Goal: Find specific page/section: Find specific page/section

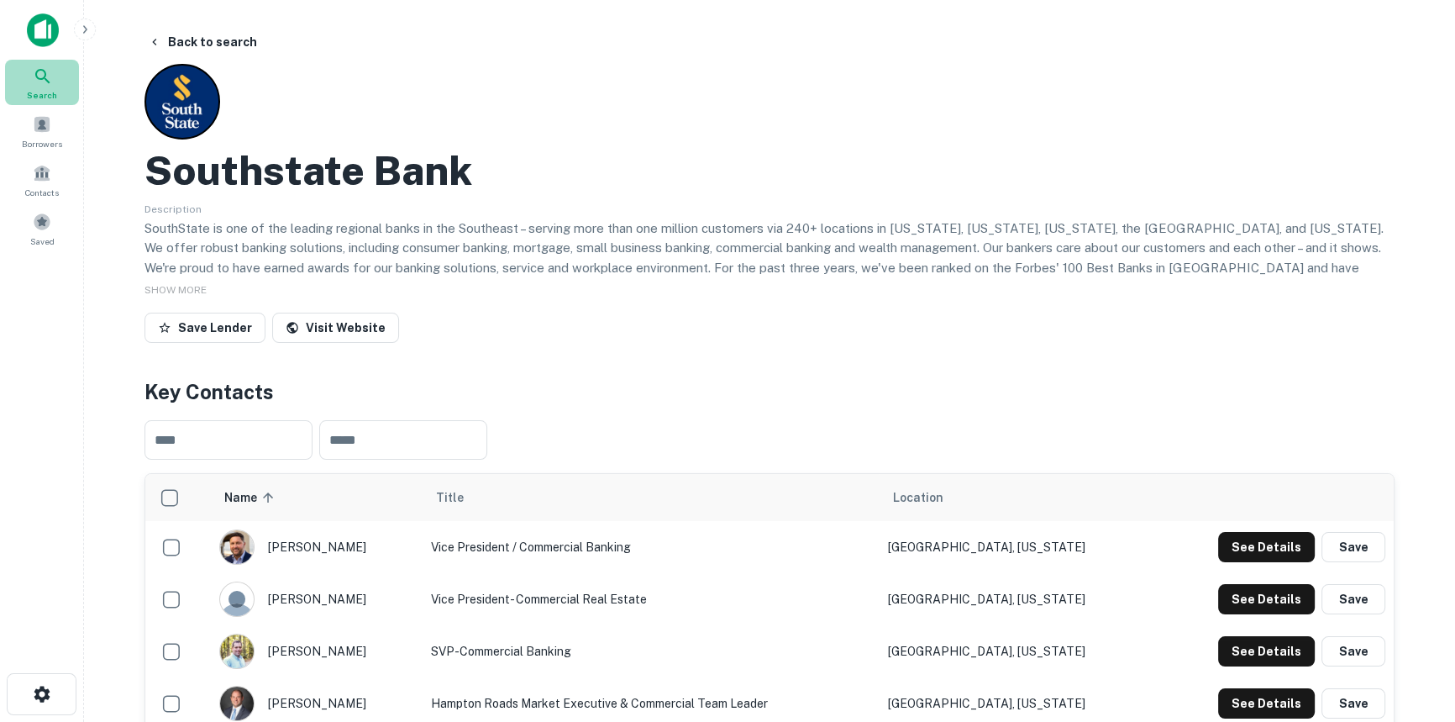
click at [40, 76] on icon at bounding box center [43, 76] width 20 height 20
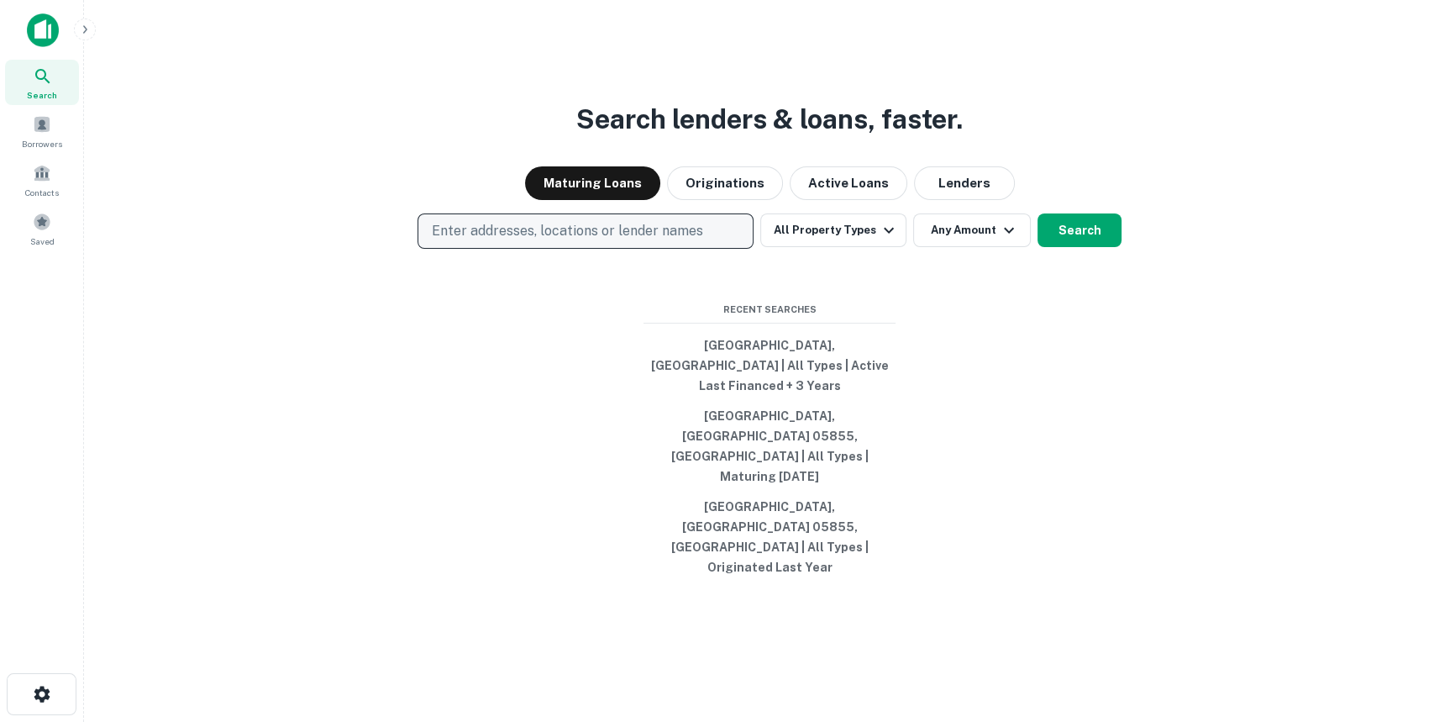
click at [504, 241] on p "Enter addresses, locations or lender names" at bounding box center [567, 231] width 271 height 20
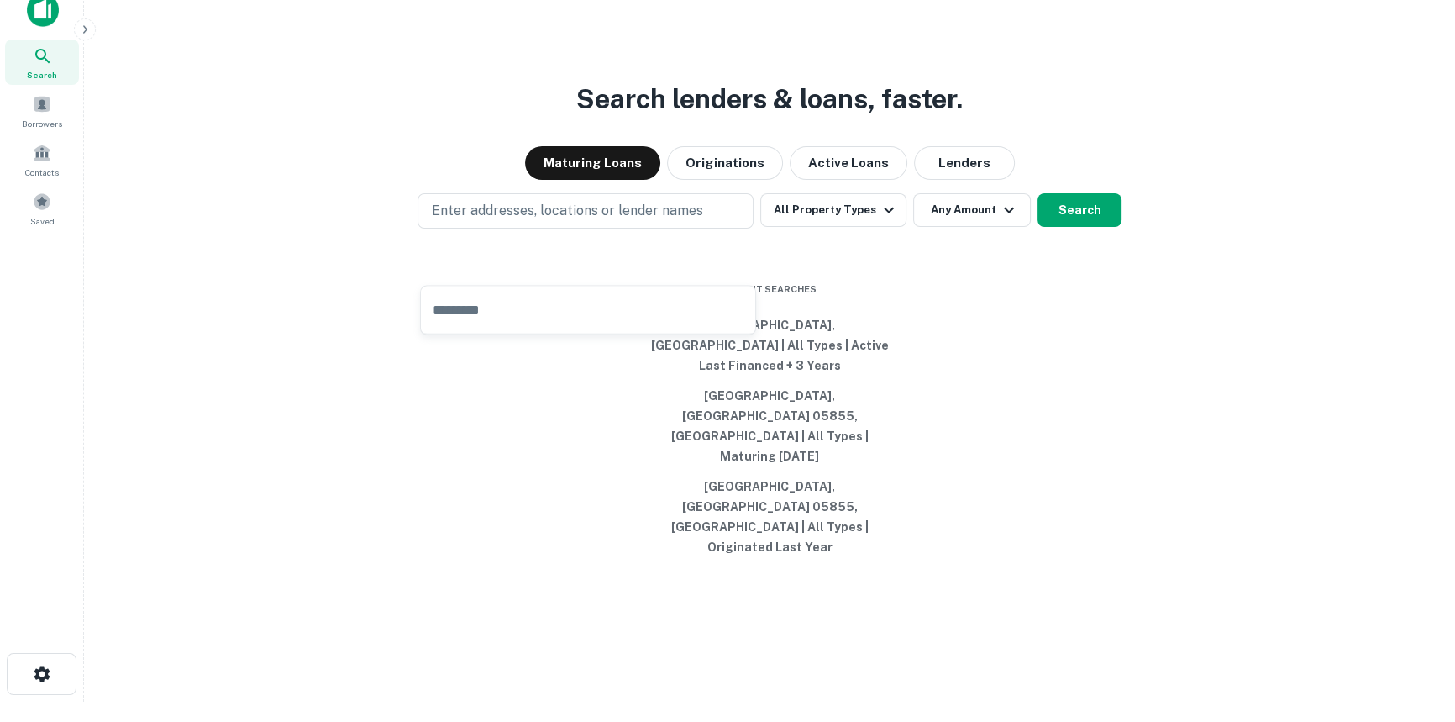
scroll to position [26, 0]
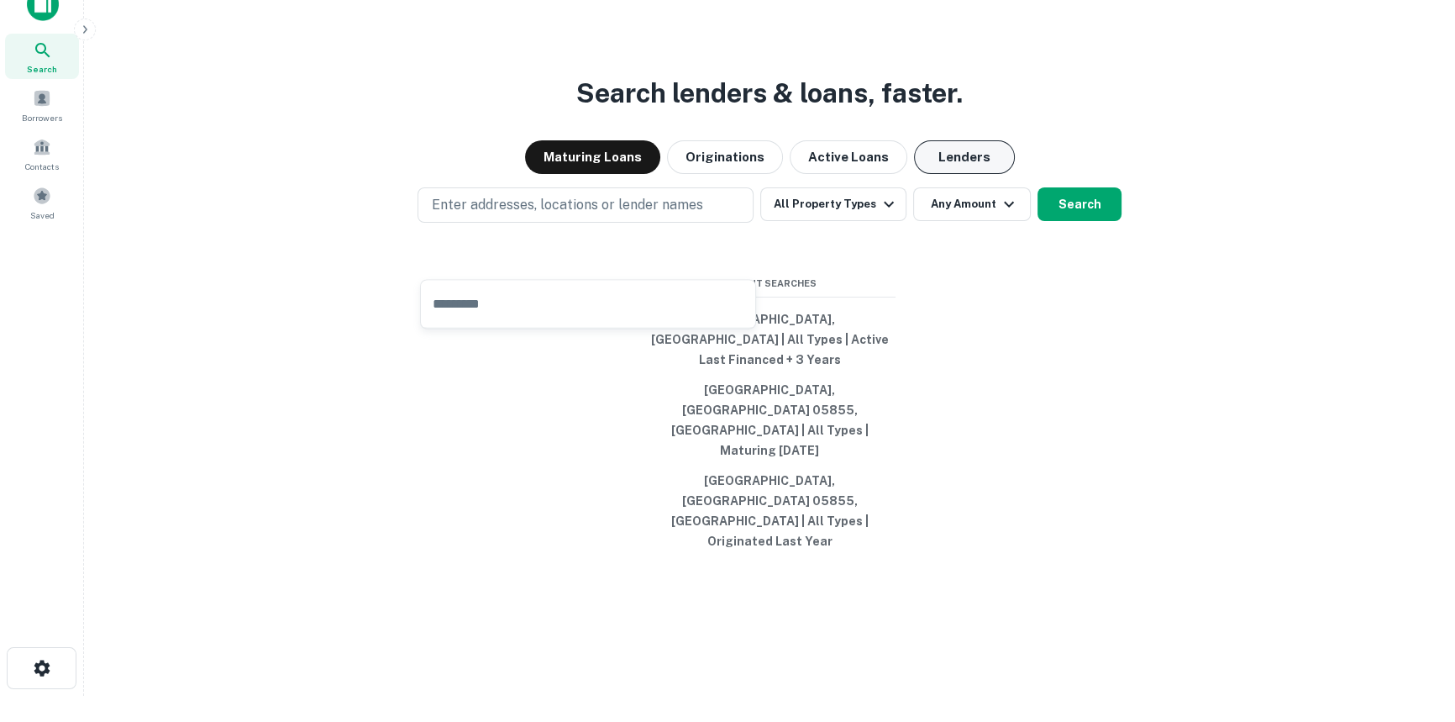
click at [974, 174] on button "Lenders" at bounding box center [964, 157] width 101 height 34
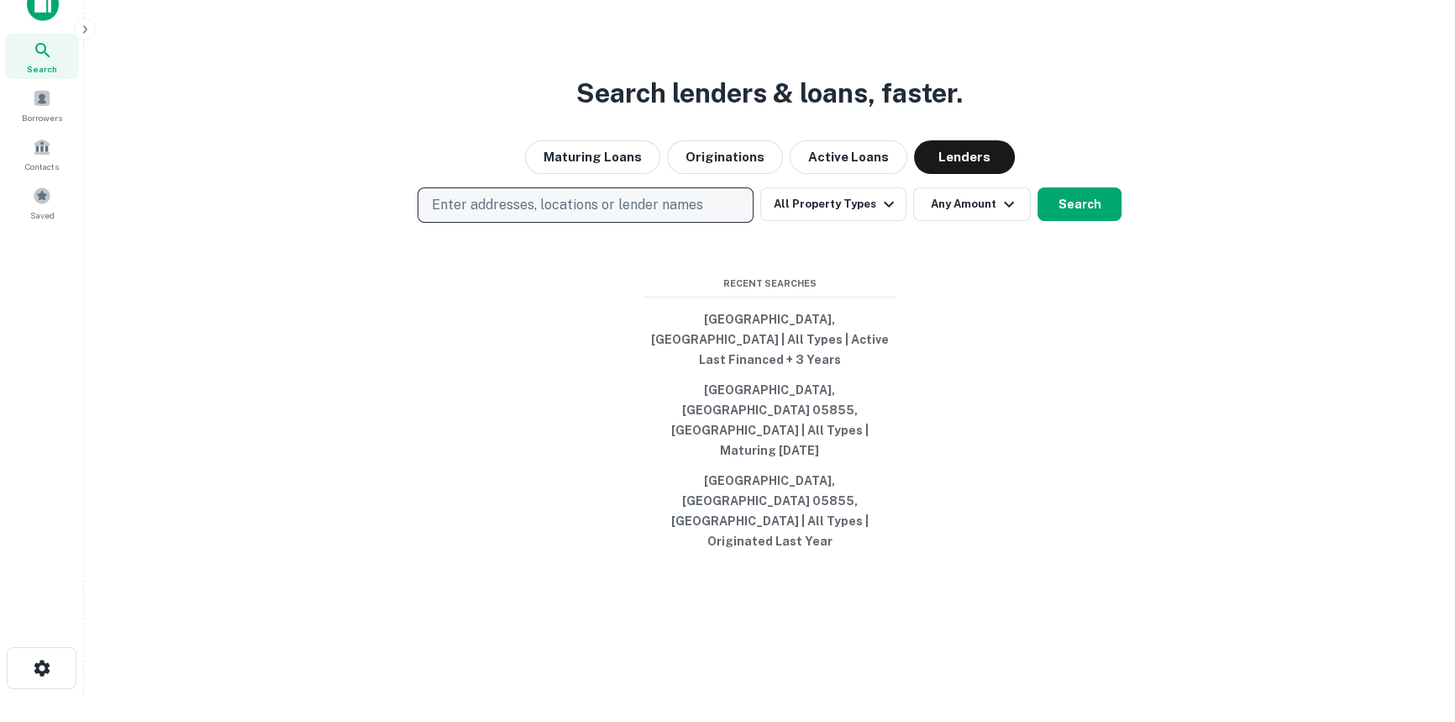
click at [584, 215] on p "Enter addresses, locations or lender names" at bounding box center [567, 205] width 271 height 20
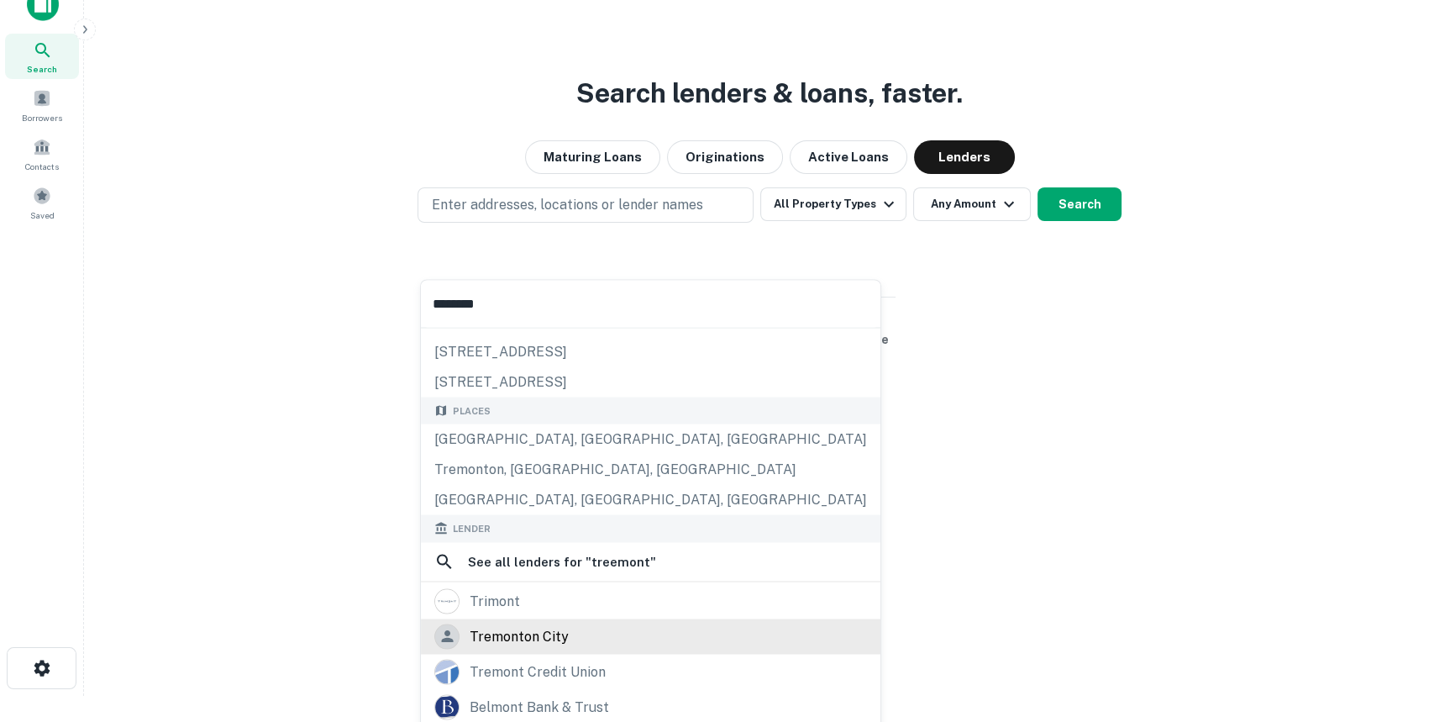
scroll to position [76, 0]
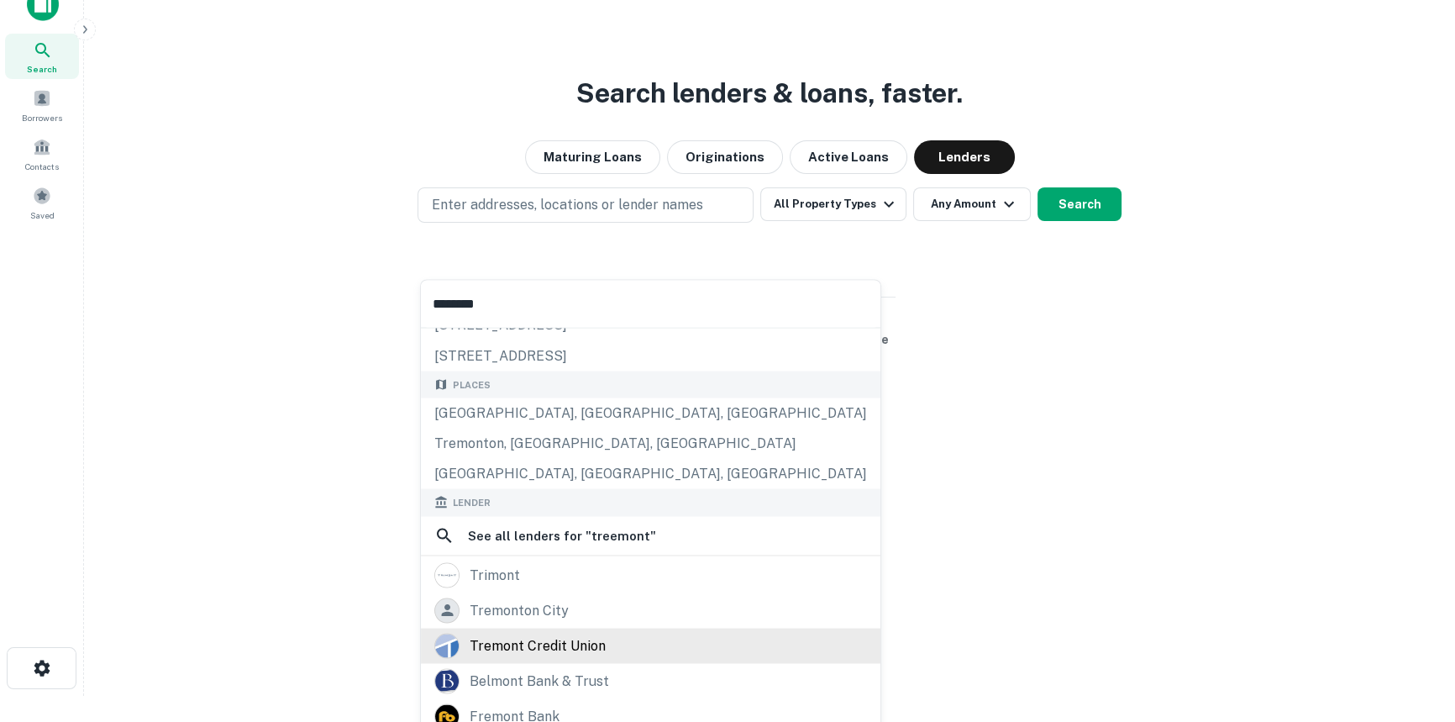
type input "********"
click at [611, 641] on div "tremont credit union" at bounding box center [650, 644] width 433 height 25
